Goal: Check status: Check status

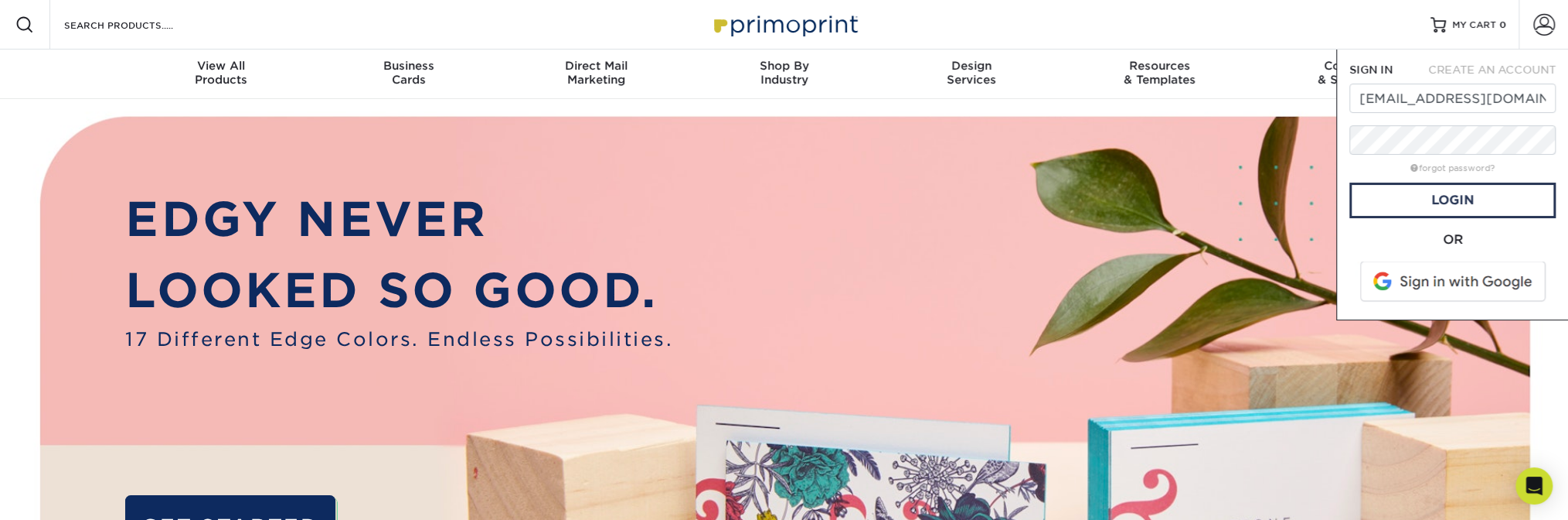
type input "[EMAIL_ADDRESS][DOMAIN_NAME]"
click at [1405, 202] on link "Login" at bounding box center [1452, 201] width 206 height 36
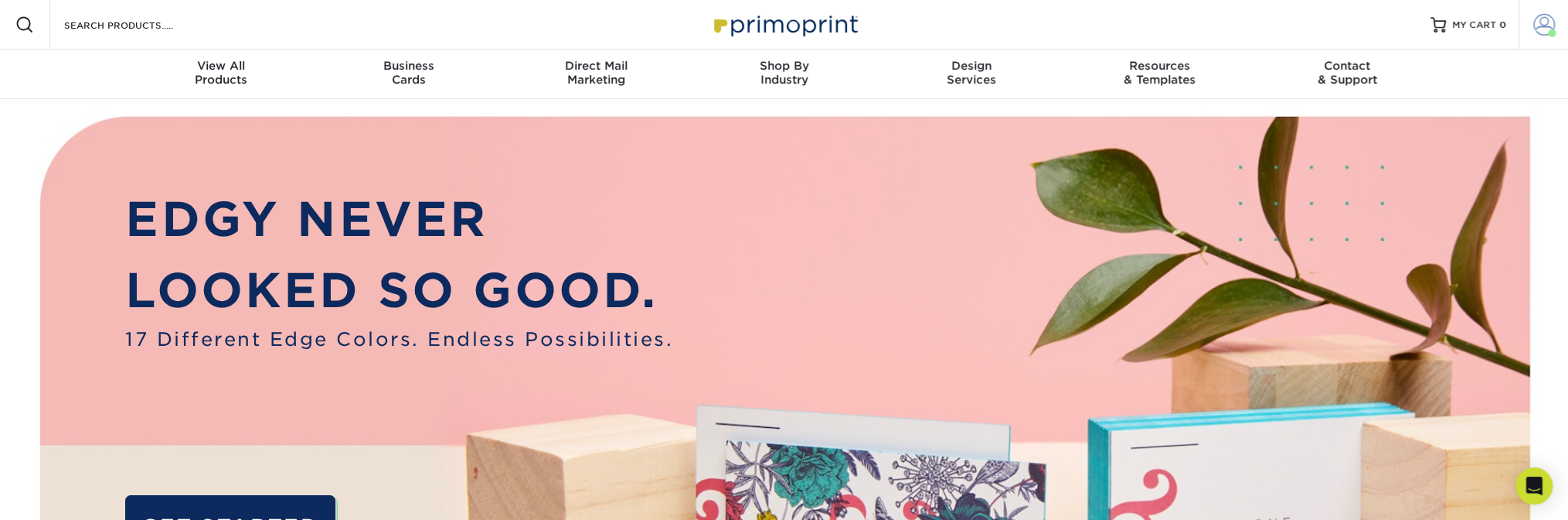
click at [1552, 29] on span at bounding box center [1545, 25] width 22 height 22
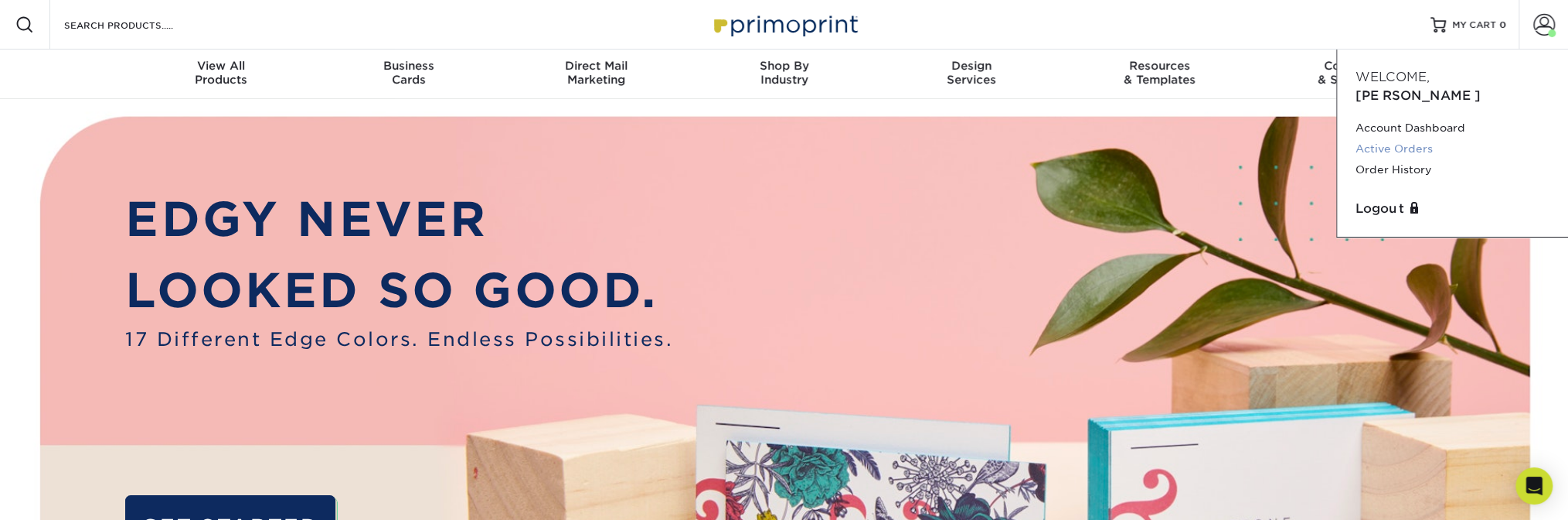
click at [1412, 139] on link "Active Orders" at bounding box center [1452, 149] width 194 height 21
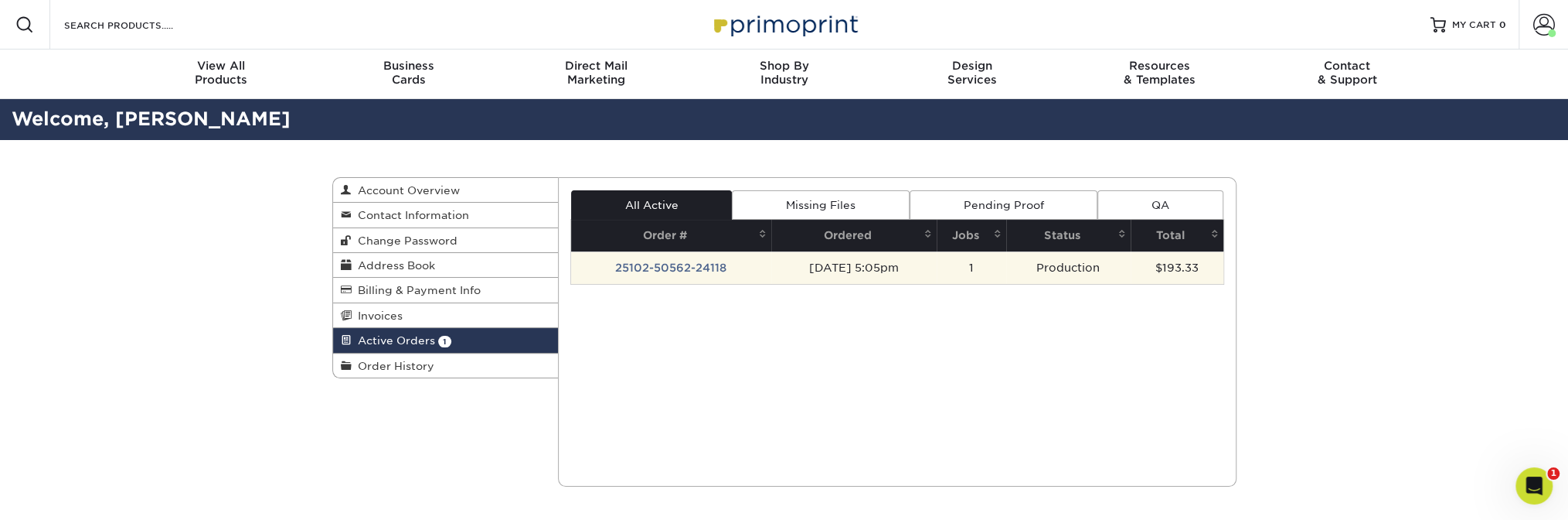
click at [651, 269] on td "25102-50562-24118" at bounding box center [670, 268] width 200 height 33
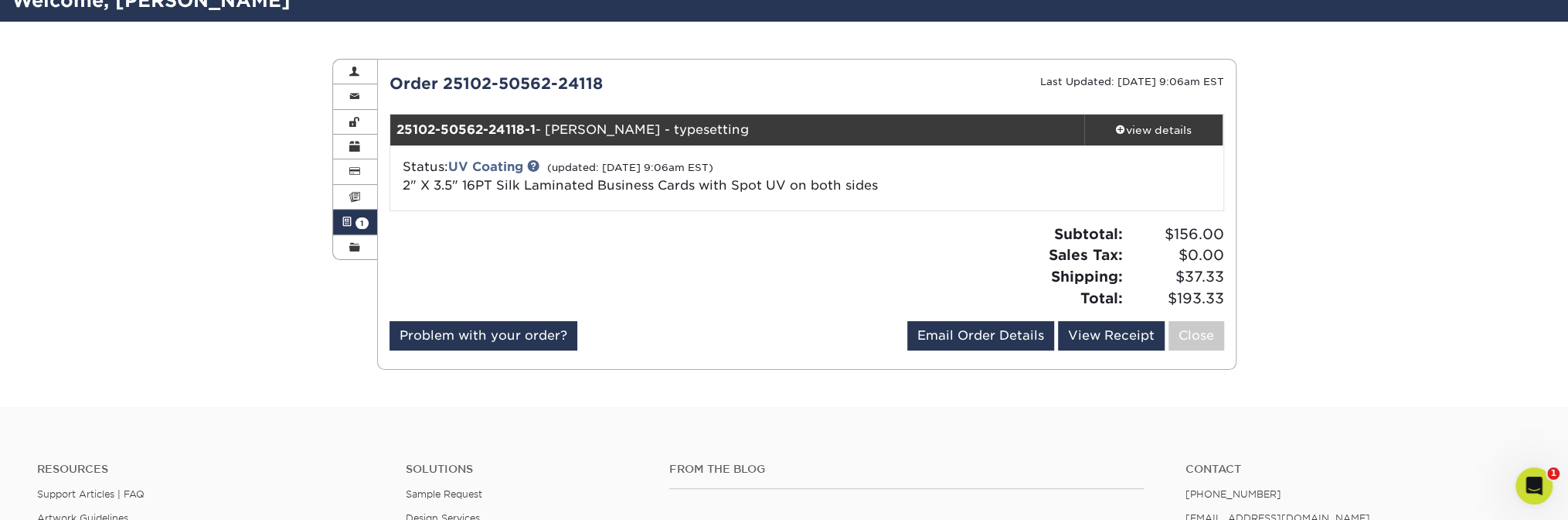
scroll to position [155, 0]
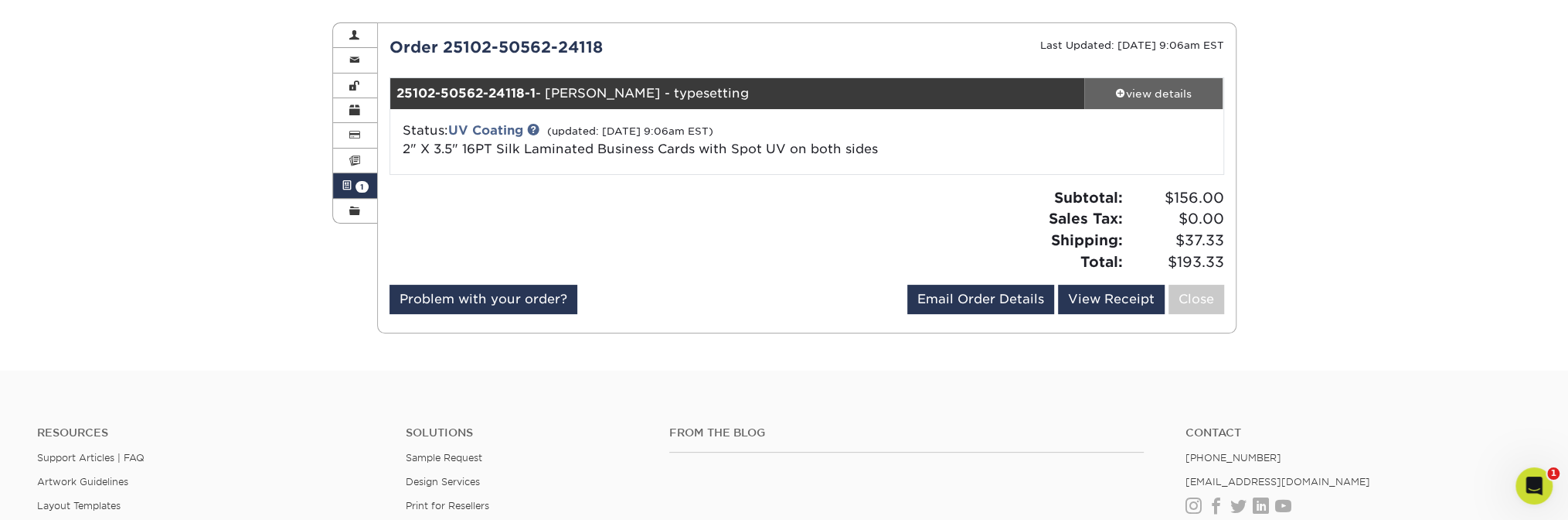
click at [1146, 93] on div "view details" at bounding box center [1153, 93] width 139 height 16
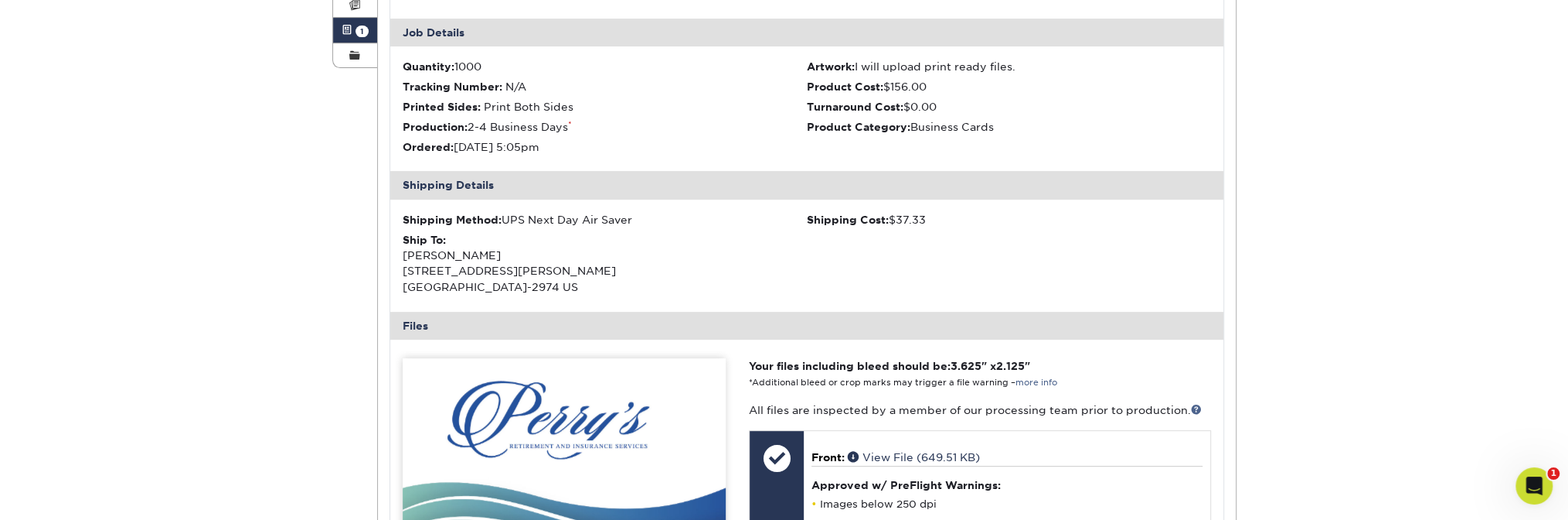
scroll to position [309, 0]
click at [1552, 472] on span "1" at bounding box center [1556, 473] width 14 height 14
click at [1532, 486] on icon "Open Intercom Messenger" at bounding box center [1532, 483] width 26 height 26
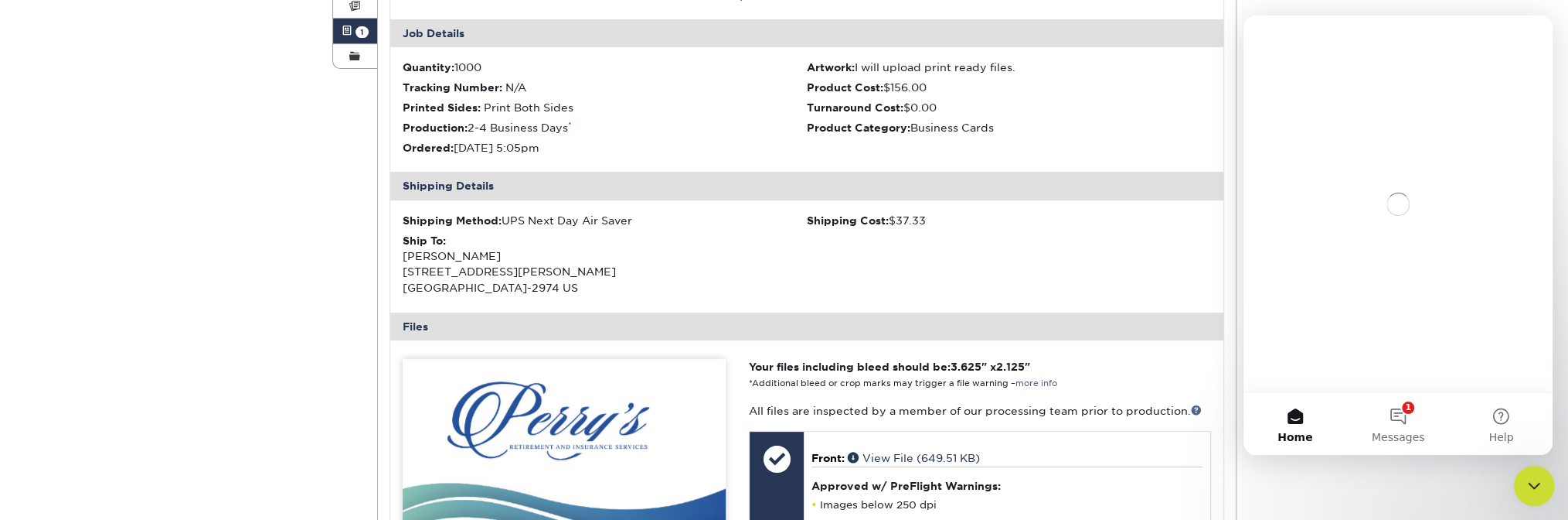
scroll to position [0, 0]
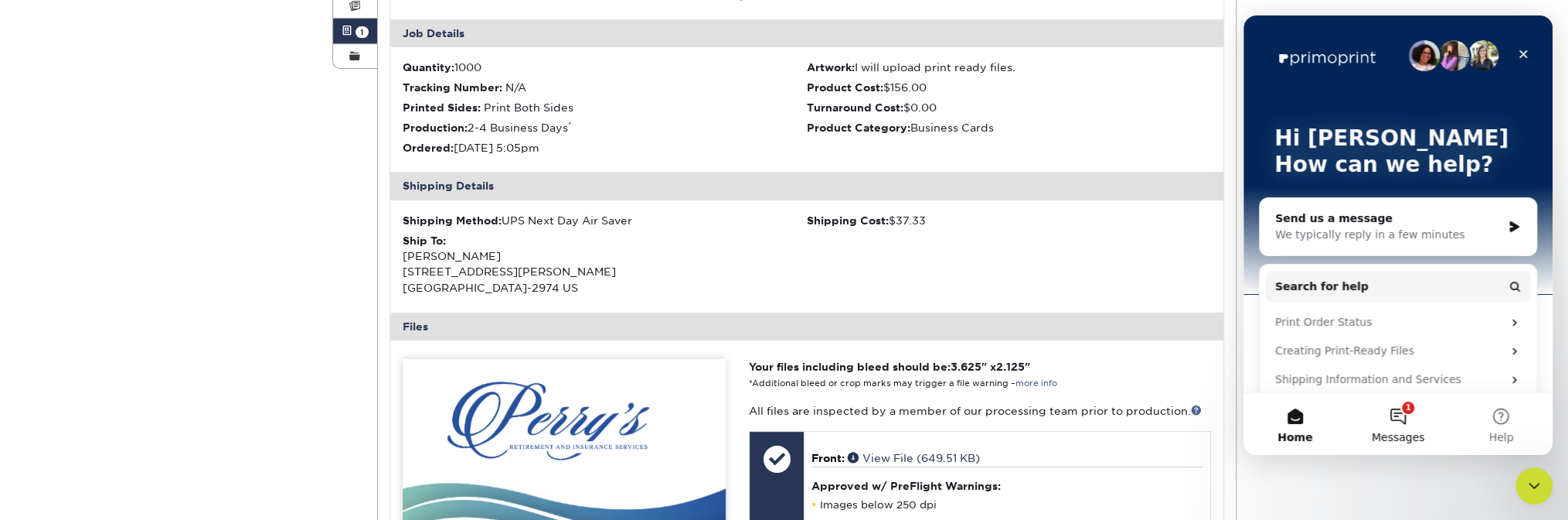
click at [1408, 424] on button "1 Messages" at bounding box center [1398, 423] width 103 height 61
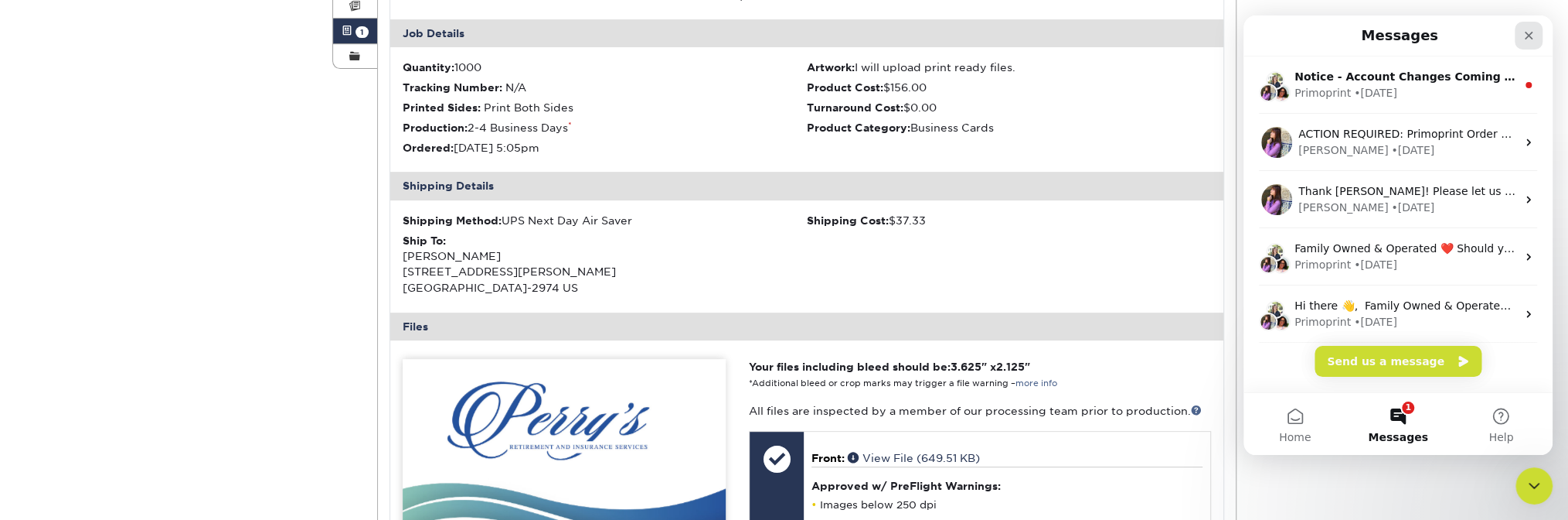
click at [1524, 30] on icon "Close" at bounding box center [1529, 36] width 12 height 12
